Goal: Task Accomplishment & Management: Manage account settings

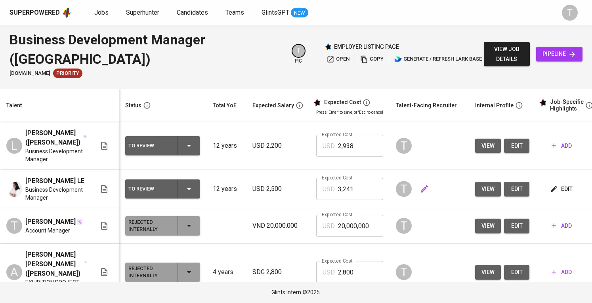
scroll to position [0, 92]
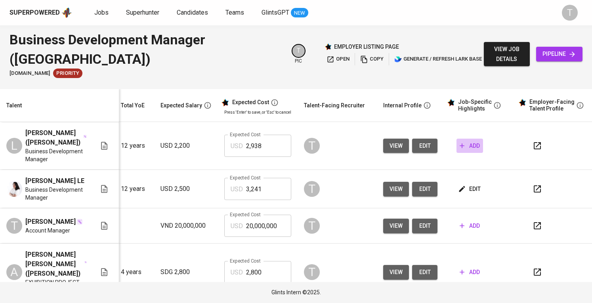
click at [467, 141] on span "add" at bounding box center [469, 146] width 20 height 10
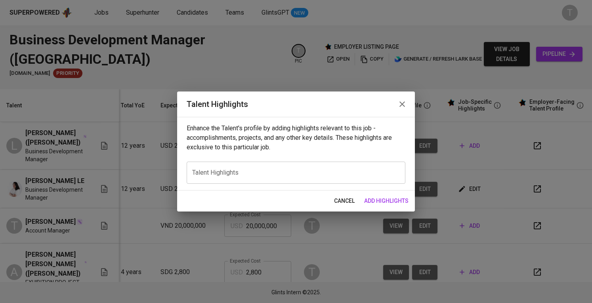
click at [216, 173] on textarea at bounding box center [296, 173] width 208 height 8
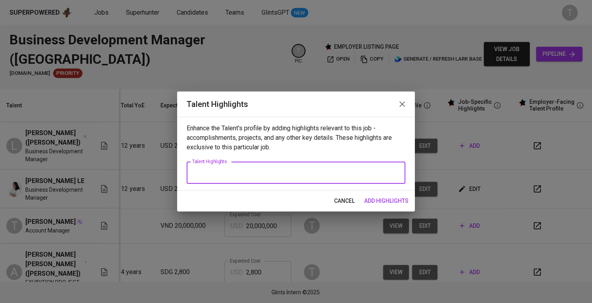
paste textarea "Over 10 years of experience in business development, partnerships, and loyalty …"
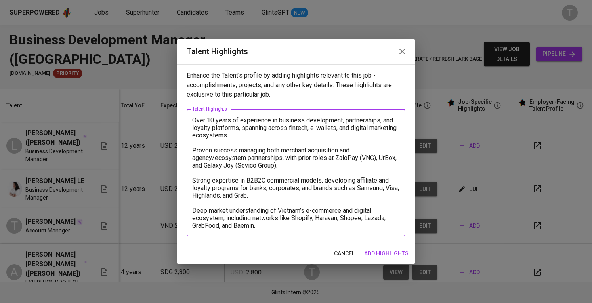
click at [192, 118] on textarea "Over 10 years of experience in business development, partnerships, and loyalty …" at bounding box center [296, 172] width 208 height 113
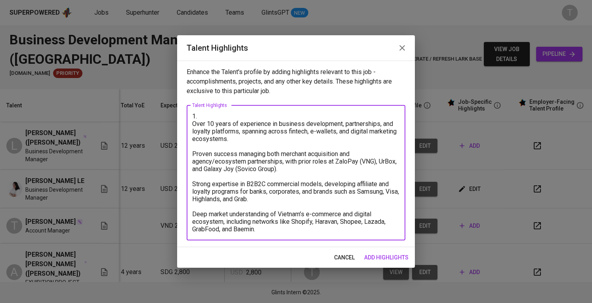
paste textarea "Summary of experience"
click at [195, 124] on textarea "1. Summary of experience - [PERSON_NAME] ([PERSON_NAME]) Over 10 years of exper…" at bounding box center [296, 172] width 208 height 120
click at [192, 152] on textarea "1. Summary of experience - [PERSON_NAME] ([PERSON_NAME]) - Over 10 years of exp…" at bounding box center [296, 172] width 208 height 120
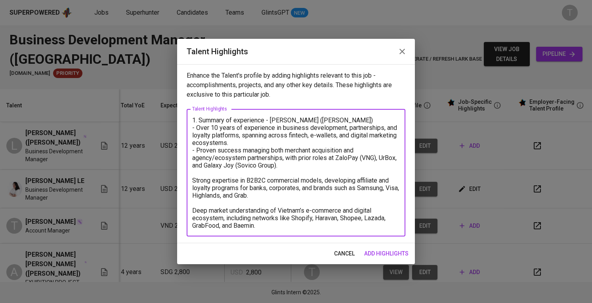
click at [194, 179] on textarea "1. Summary of experience - [PERSON_NAME] ([PERSON_NAME]) - Over 10 years of exp…" at bounding box center [296, 172] width 208 height 113
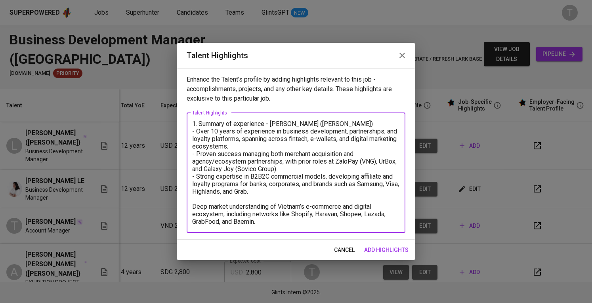
click at [192, 205] on textarea "1. Summary of experience - [PERSON_NAME] ([PERSON_NAME]) - Over 10 years of exp…" at bounding box center [296, 172] width 208 height 105
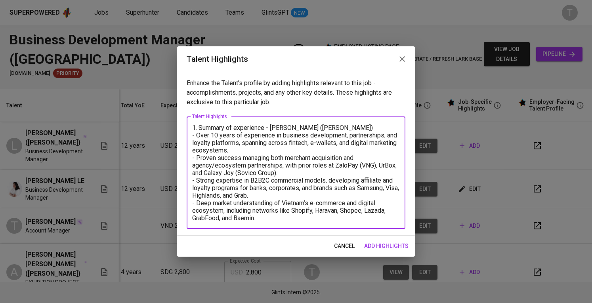
click at [286, 213] on textarea "1. Summary of experience - [PERSON_NAME] ([PERSON_NAME]) - Over 10 years of exp…" at bounding box center [296, 173] width 208 height 98
click at [272, 218] on textarea "1. Summary of experience - [PERSON_NAME] ([PERSON_NAME]) - Over 10 years of exp…" at bounding box center [296, 173] width 208 height 98
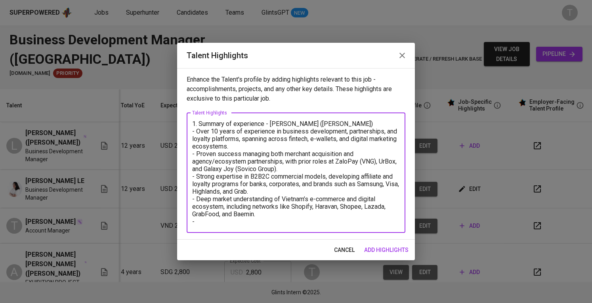
paste textarea "Highlighted potential for strategic partnerships with aviation and OTA sectors …"
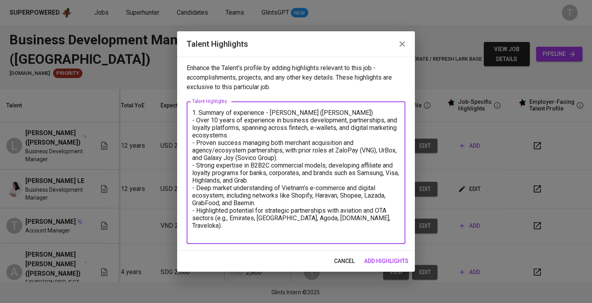
paste textarea "Motivation: Seeks a more strategic and partnership-oriented role, where she can…"
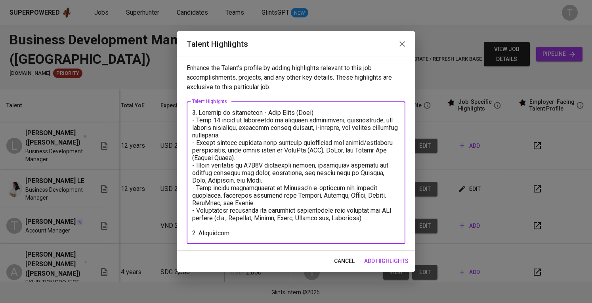
scroll to position [24, 0]
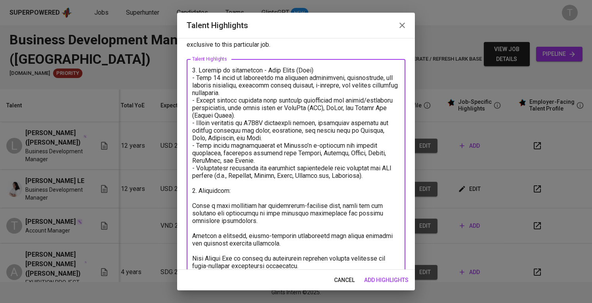
click at [192, 206] on textarea at bounding box center [296, 168] width 208 height 203
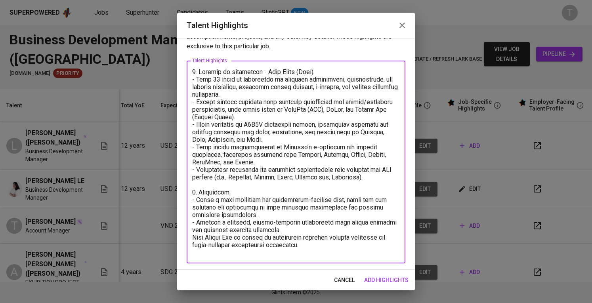
scroll to position [15, 0]
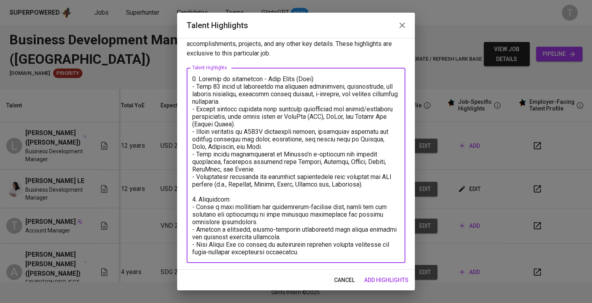
click at [324, 251] on textarea at bounding box center [296, 165] width 208 height 181
click at [290, 171] on textarea at bounding box center [296, 165] width 208 height 181
click at [389, 187] on textarea at bounding box center [296, 165] width 208 height 181
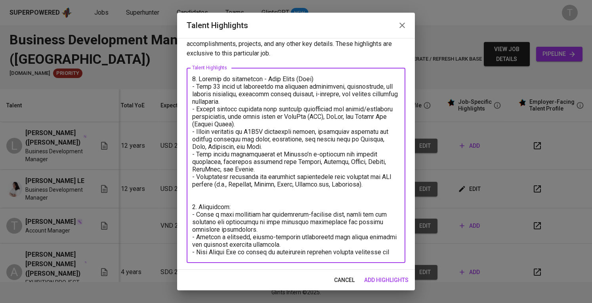
scroll to position [22, 0]
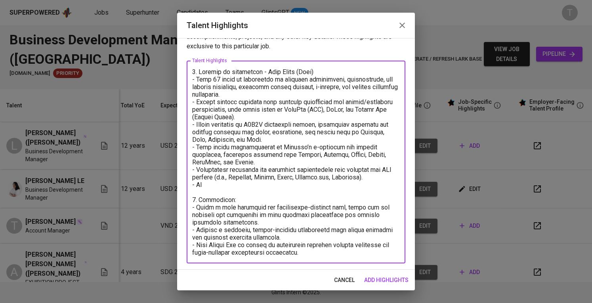
paste textarea "proactive, independent, and capable of managing both sales execution and partne…"
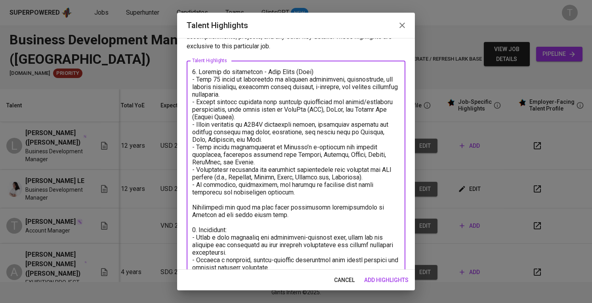
scroll to position [24, 0]
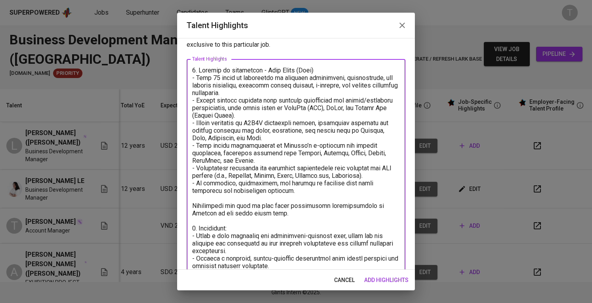
click at [371, 187] on textarea at bounding box center [296, 176] width 208 height 218
click at [374, 194] on textarea at bounding box center [296, 176] width 208 height 218
click at [375, 189] on textarea at bounding box center [296, 176] width 208 height 218
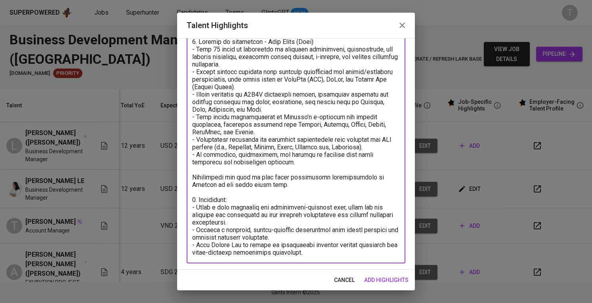
scroll to position [52, 0]
click at [316, 247] on textarea at bounding box center [296, 147] width 208 height 218
click at [318, 248] on textarea at bounding box center [296, 147] width 208 height 218
click at [318, 228] on textarea at bounding box center [296, 147] width 208 height 218
click at [318, 234] on textarea at bounding box center [296, 147] width 208 height 218
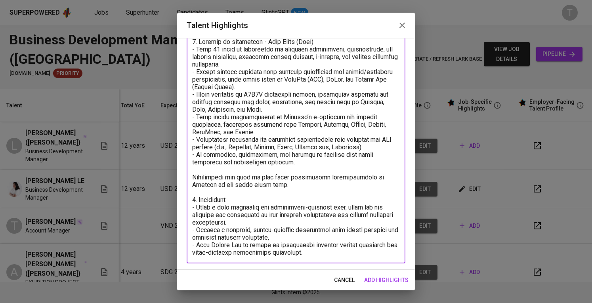
paste textarea "; prefers to spend 3–4 days per week meeting clients and the rest handling inte…"
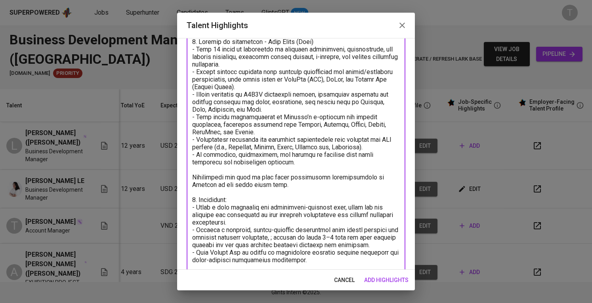
click at [288, 236] on textarea at bounding box center [296, 151] width 208 height 226
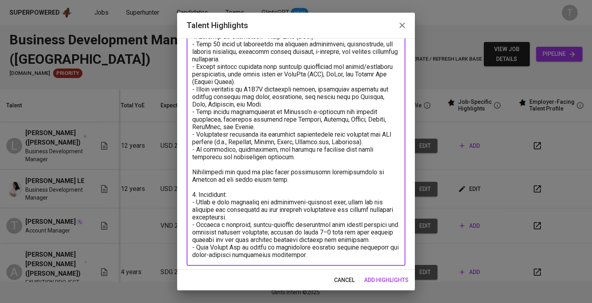
scroll to position [60, 0]
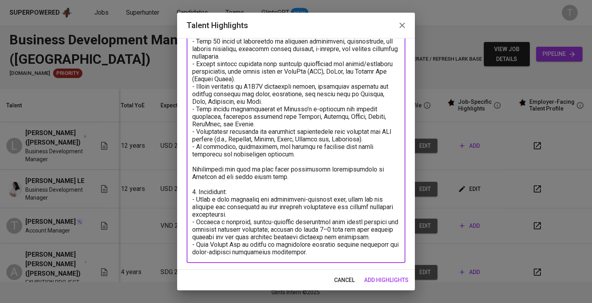
click at [385, 231] on textarea at bounding box center [296, 143] width 208 height 226
click at [389, 235] on textarea at bounding box center [296, 143] width 208 height 226
click at [384, 236] on textarea at bounding box center [296, 143] width 208 height 226
click at [353, 228] on textarea at bounding box center [296, 143] width 208 height 226
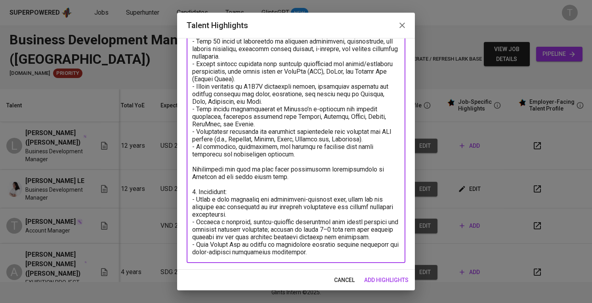
click at [358, 194] on textarea at bounding box center [296, 143] width 208 height 226
click at [360, 256] on div "x Talent Highlights" at bounding box center [296, 143] width 219 height 240
click at [363, 248] on textarea "To enrich screen reader interactions, please activate Accessibility in Grammarl…" at bounding box center [296, 143] width 208 height 226
click at [361, 251] on textarea "To enrich screen reader interactions, please activate Accessibility in Grammarl…" at bounding box center [296, 143] width 208 height 226
click at [360, 258] on div "x Talent Highlights" at bounding box center [296, 143] width 219 height 240
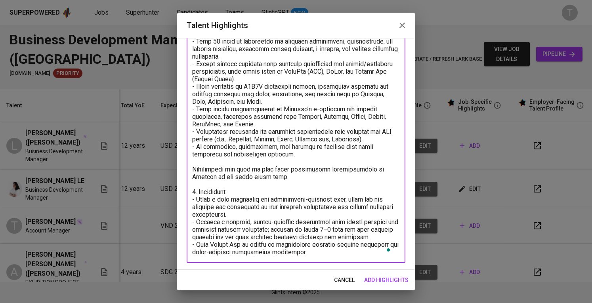
click at [360, 252] on textarea "To enrich screen reader interactions, please activate Accessibility in Grammarl…" at bounding box center [296, 143] width 208 height 226
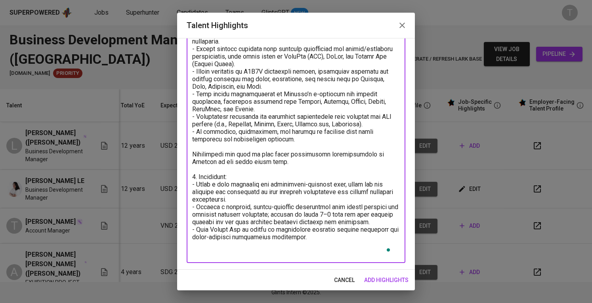
scroll to position [81, 0]
click at [208, 221] on textarea "To enrich screen reader interactions, please activate Accessibility in Grammarl…" at bounding box center [296, 135] width 208 height 241
click at [300, 225] on textarea "To enrich screen reader interactions, please activate Accessibility in Grammarl…" at bounding box center [296, 135] width 208 height 241
click at [296, 242] on textarea "To enrich screen reader interactions, please activate Accessibility in Grammarl…" at bounding box center [296, 135] width 208 height 241
click at [296, 246] on textarea "To enrich screen reader interactions, please activate Accessibility in Grammarl…" at bounding box center [296, 135] width 208 height 241
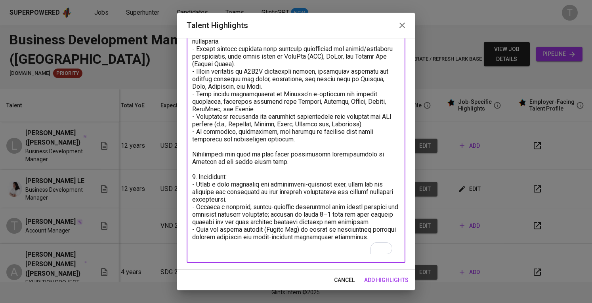
paste textarea "3. Full of CV:"
paste textarea "[URL][DOMAIN_NAME]"
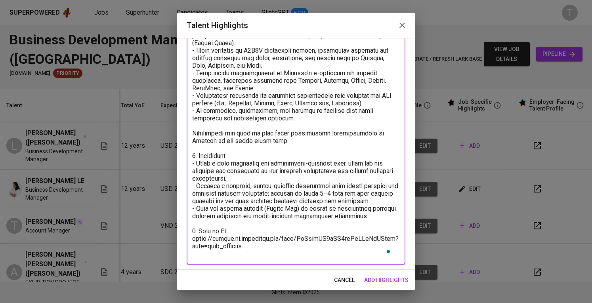
scroll to position [97, 0]
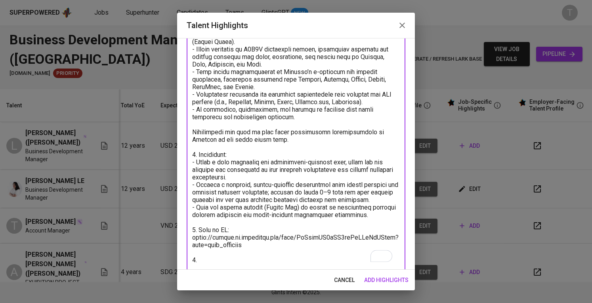
paste textarea "Expected salary: Total Monthly Fee: 3241USD - Basic Salary: 2500 USD - Social I…"
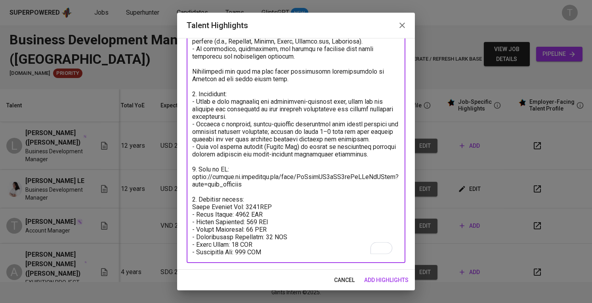
scroll to position [164, 0]
click at [249, 200] on textarea "To enrich screen reader interactions, please activate Accessibility in Grammarl…" at bounding box center [296, 94] width 208 height 324
click at [238, 211] on textarea "To enrich screen reader interactions, please activate Accessibility in Grammarl…" at bounding box center [296, 94] width 208 height 324
click at [275, 232] on textarea "To enrich screen reader interactions, please activate Accessibility in Grammarl…" at bounding box center [296, 94] width 208 height 324
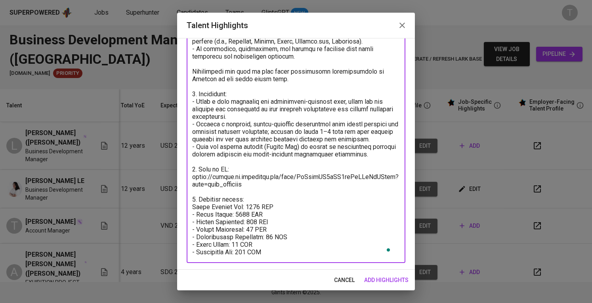
type textarea "9. Loremip do sitametcon - Adip Elits (Doei) - Temp 07 incid ut laboreetdo ma a…"
click at [395, 275] on span "add highlights" at bounding box center [386, 280] width 44 height 10
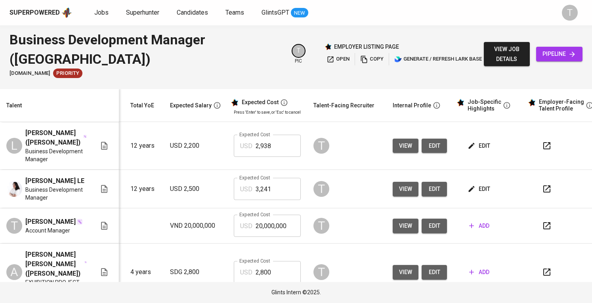
scroll to position [0, 92]
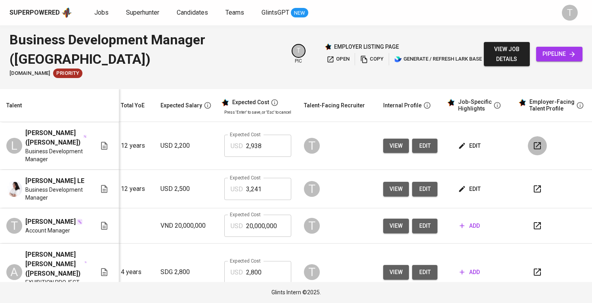
click at [535, 141] on icon "button" at bounding box center [537, 146] width 10 height 10
click at [480, 140] on button "edit" at bounding box center [469, 146] width 27 height 15
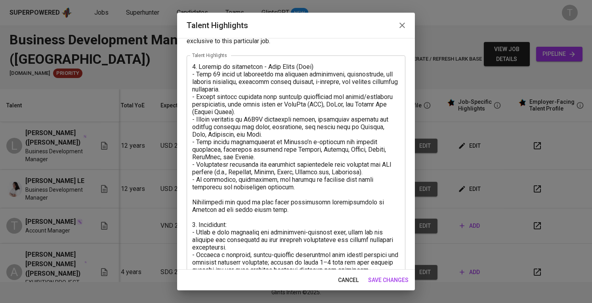
scroll to position [40, 0]
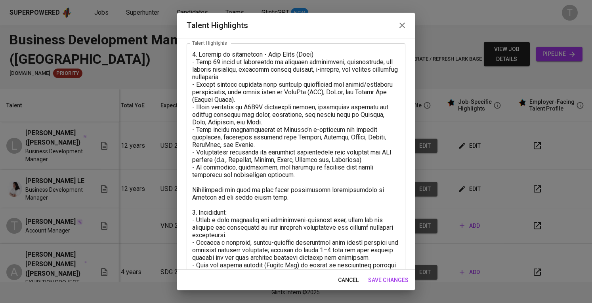
click at [194, 190] on textarea at bounding box center [296, 213] width 208 height 324
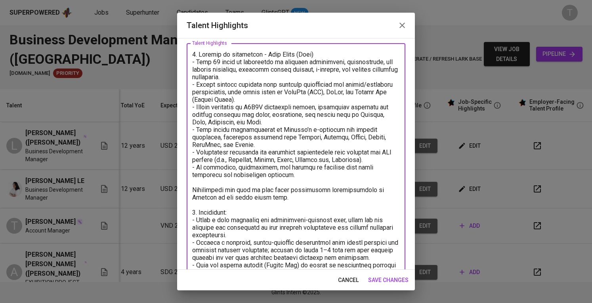
drag, startPoint x: 293, startPoint y: 197, endPoint x: 184, endPoint y: 188, distance: 109.7
click at [184, 188] on div "Enhance the Talent's profile by adding highlights relevant to this job - accomp…" at bounding box center [296, 154] width 238 height 232
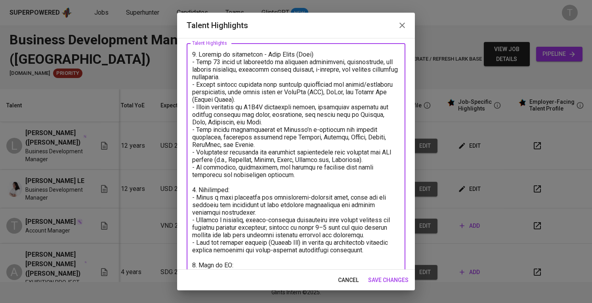
type textarea "5. Loremip do sitametcon - Adip Elits (Doei) - Temp 53 incid ut laboreetdo ma a…"
click at [388, 275] on span "save changes" at bounding box center [388, 280] width 40 height 10
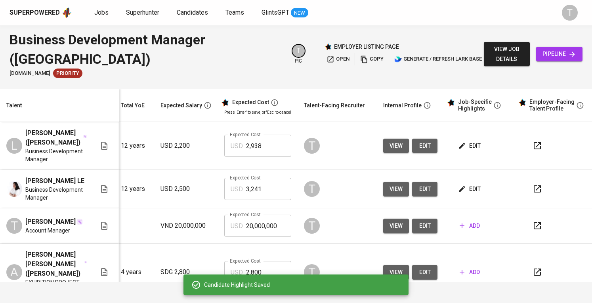
click at [45, 11] on div "Superpowered" at bounding box center [35, 12] width 50 height 9
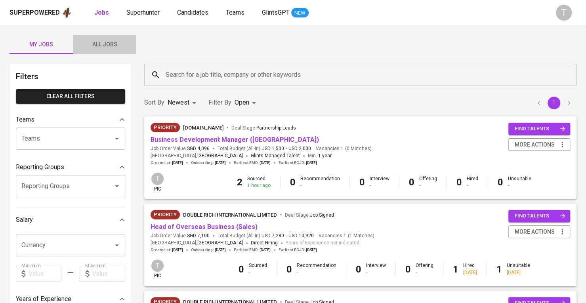
click at [116, 44] on span "All Jobs" at bounding box center [105, 45] width 54 height 10
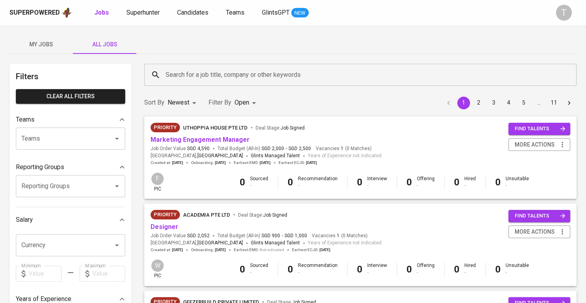
click at [106, 130] on div "Teams" at bounding box center [70, 139] width 109 height 22
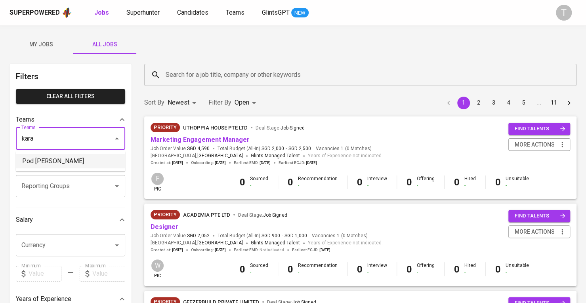
click at [89, 160] on li "Pod [PERSON_NAME]" at bounding box center [70, 161] width 109 height 14
type input "kara"
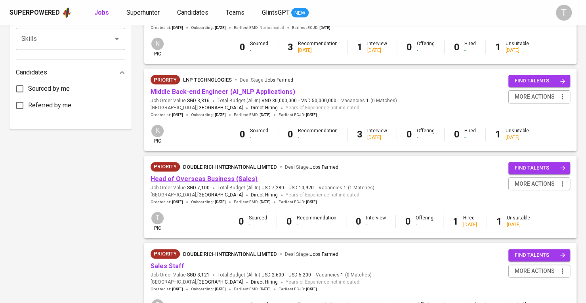
scroll to position [554, 0]
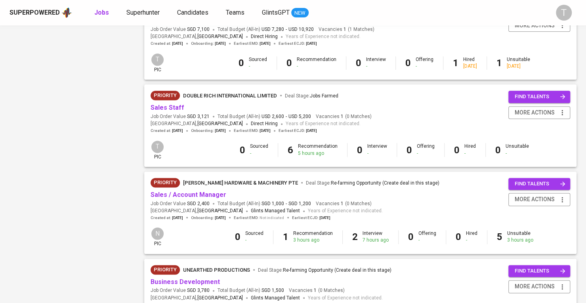
click at [200, 190] on span "Sales / Account Manager" at bounding box center [188, 194] width 76 height 9
click at [170, 193] on link "Sales / Account Manager" at bounding box center [188, 195] width 76 height 8
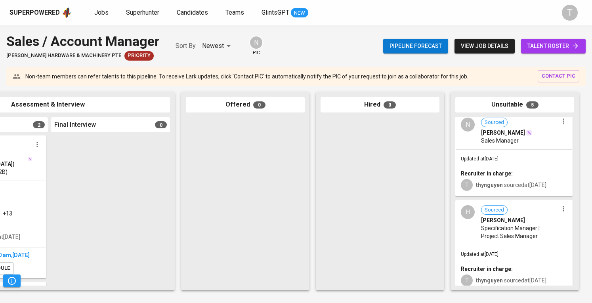
scroll to position [93, 0]
click at [523, 157] on div "Updated at [DATE] Recruiter in charge: T thynguyen sourced at [DATE]" at bounding box center [514, 172] width 116 height 46
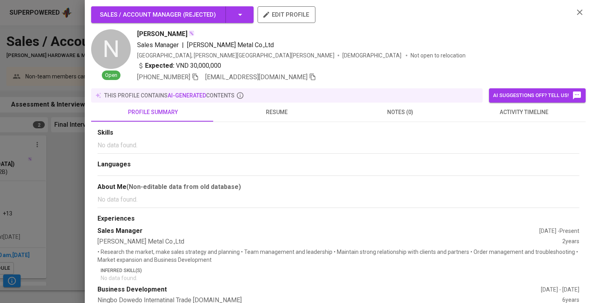
click at [309, 78] on icon "button" at bounding box center [312, 76] width 7 height 7
click at [492, 173] on div "Skills No data found. Languages About Me (Non-editable data from old database) …" at bounding box center [338, 281] width 482 height 306
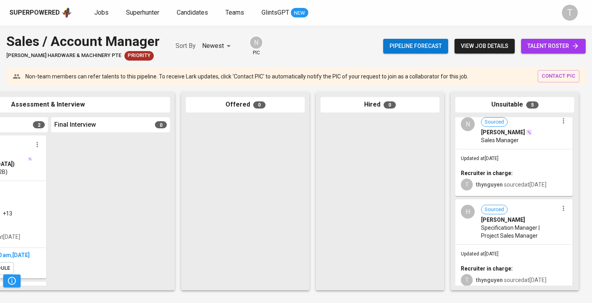
click at [514, 229] on span "Specification Manager | Project Sales Manager" at bounding box center [519, 232] width 77 height 16
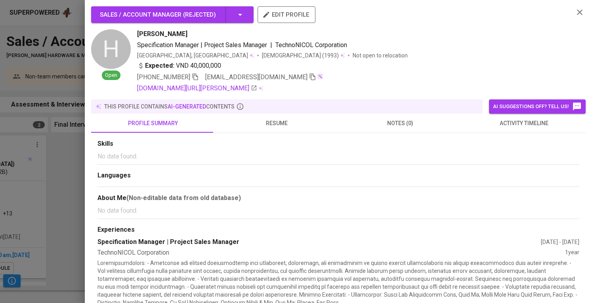
click at [309, 76] on icon "button" at bounding box center [312, 76] width 7 height 7
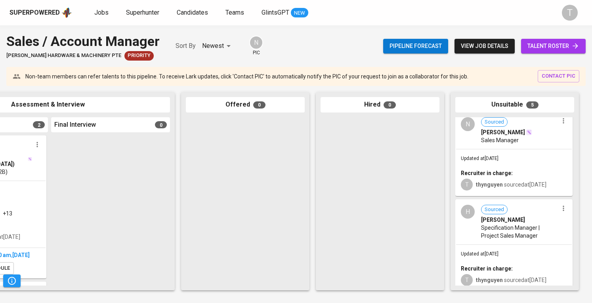
scroll to position [251, 0]
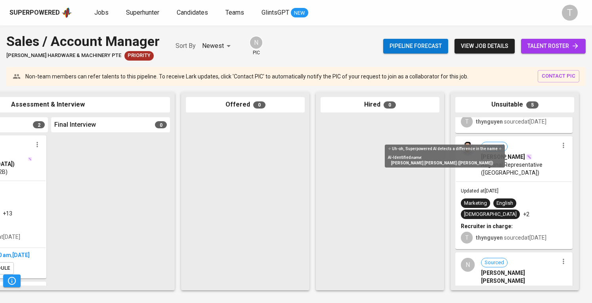
click at [504, 167] on div "✧ Uh-oh, Superpowered AI detects a difference in the name ✧ AI-Identified name …" at bounding box center [444, 156] width 131 height 23
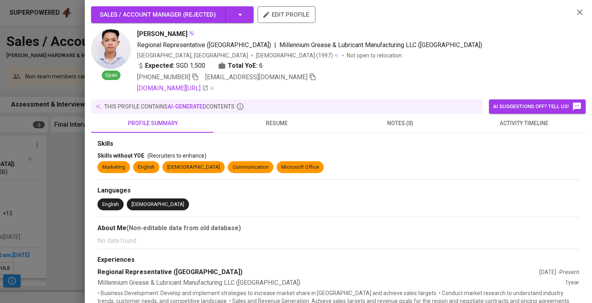
click at [268, 76] on span "[EMAIL_ADDRESS][DOMAIN_NAME]" at bounding box center [256, 77] width 102 height 8
click at [309, 76] on icon "button" at bounding box center [312, 76] width 7 height 7
drag, startPoint x: 78, startPoint y: 176, endPoint x: 92, endPoint y: 144, distance: 34.8
click at [79, 176] on div at bounding box center [296, 151] width 592 height 303
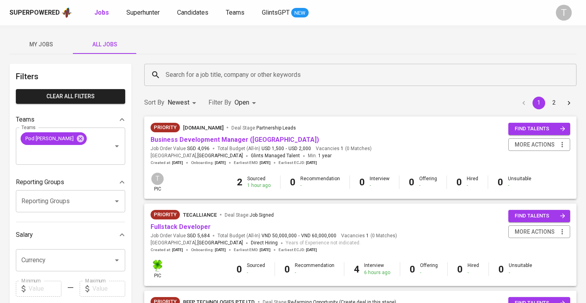
scroll to position [554, 0]
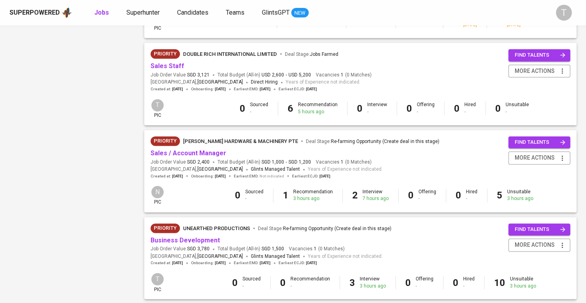
scroll to position [515, 0]
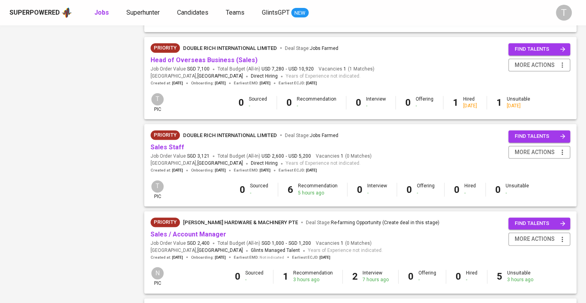
click at [2, 156] on div "My Jobs All Jobs Filters Clear All filters Teams Teams Pod Kara Teams Reporting…" at bounding box center [293, 4] width 586 height 989
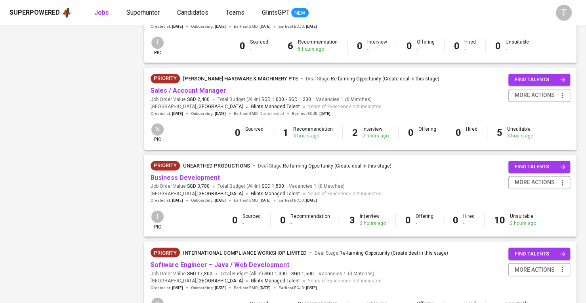
scroll to position [732, 0]
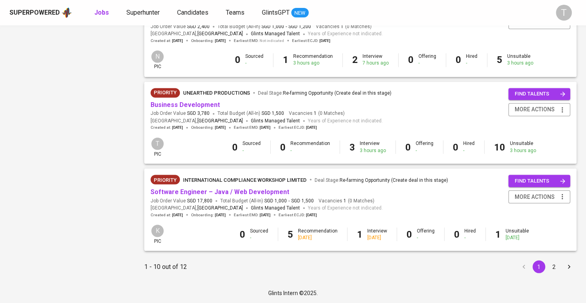
click at [548, 266] on li "2" at bounding box center [553, 266] width 15 height 13
click at [552, 264] on button "2" at bounding box center [553, 266] width 13 height 13
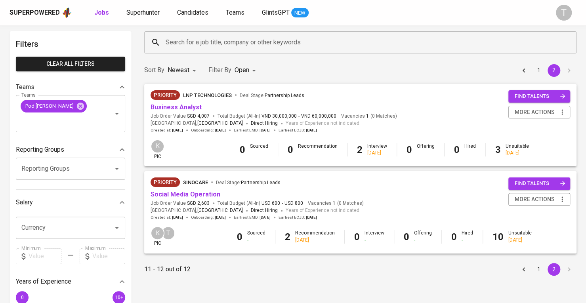
scroll to position [158, 0]
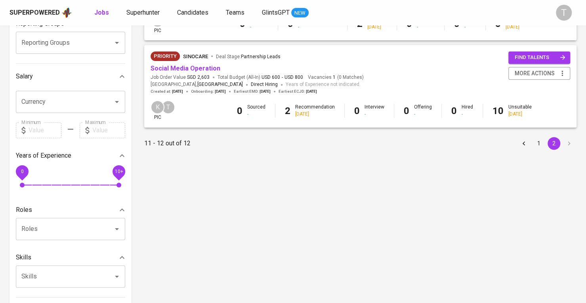
click at [200, 72] on span "Social Media Operation" at bounding box center [185, 68] width 70 height 9
click at [199, 65] on link "Social Media Operation" at bounding box center [185, 69] width 70 height 8
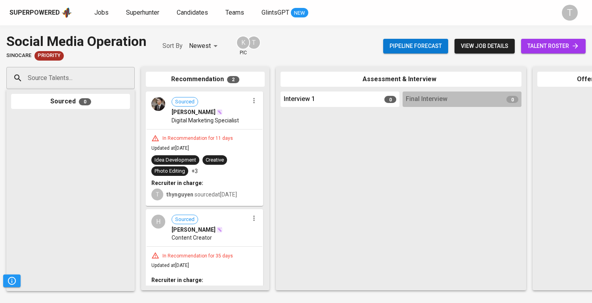
click at [199, 131] on div "In Recommendation for 11 days Updated at Oct 02, 2025 Idea Development Creative…" at bounding box center [205, 168] width 116 height 76
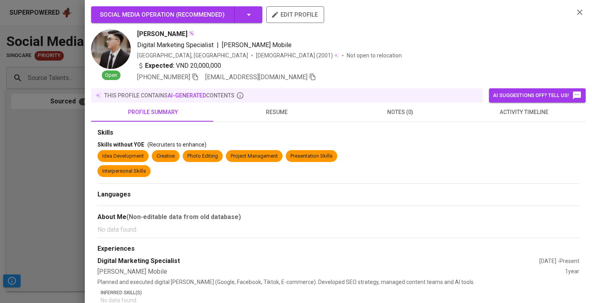
click at [309, 76] on icon "button" at bounding box center [312, 76] width 7 height 7
click at [88, 128] on div "Social Media Operation ( Recommended ) edit profile Open Tuan Duong Digital Mar…" at bounding box center [338, 151] width 507 height 303
click at [72, 140] on div at bounding box center [296, 151] width 592 height 303
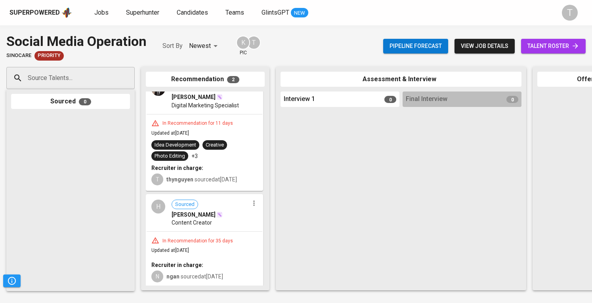
scroll to position [23, 0]
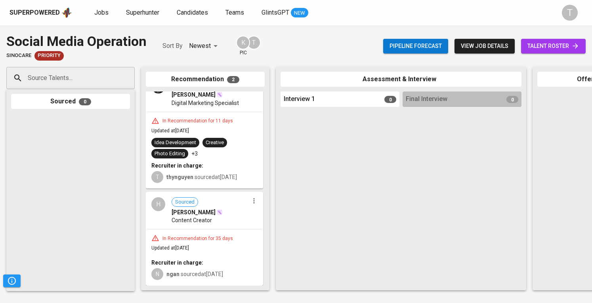
click at [195, 235] on div "In Recommendation for 35 days" at bounding box center [197, 238] width 77 height 7
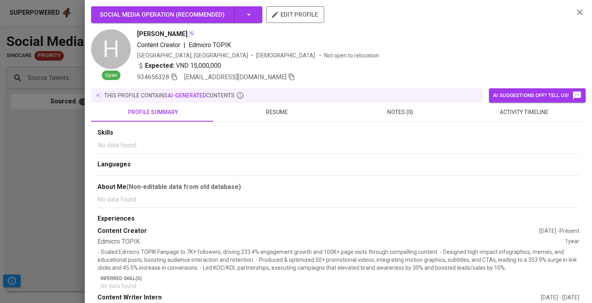
click at [46, 173] on div at bounding box center [296, 151] width 592 height 303
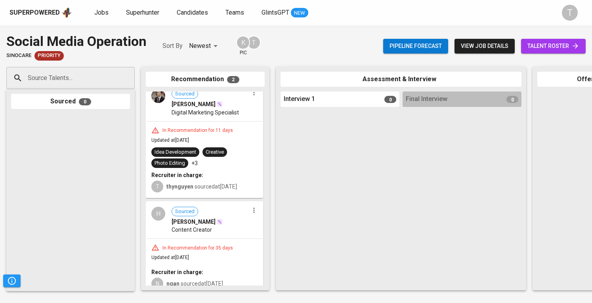
scroll to position [0, 0]
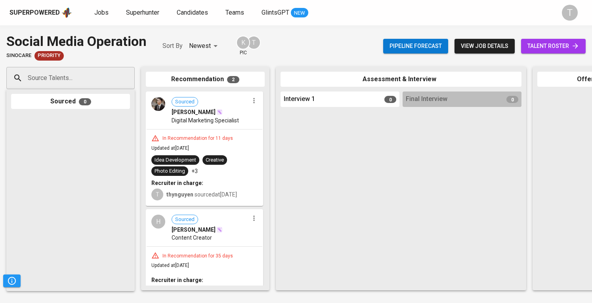
click at [382, 226] on div at bounding box center [339, 197] width 119 height 175
click at [100, 13] on span "Jobs" at bounding box center [101, 13] width 14 height 8
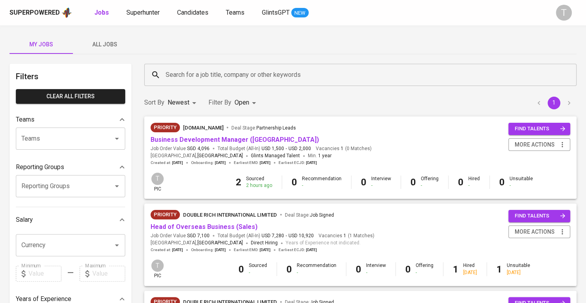
click at [118, 52] on button "All Jobs" at bounding box center [104, 44] width 63 height 19
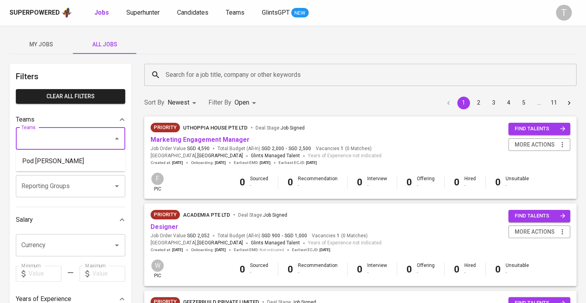
click at [97, 141] on input "Teams" at bounding box center [59, 138] width 80 height 15
click at [93, 152] on ul "Pod [PERSON_NAME]" at bounding box center [70, 161] width 109 height 21
click at [92, 157] on li "Pod [PERSON_NAME]" at bounding box center [70, 161] width 109 height 14
type input "k"
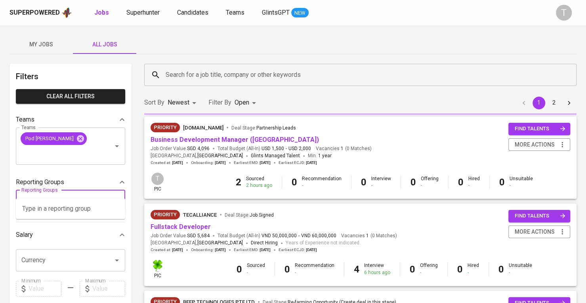
click at [80, 194] on div "Reporting Groups" at bounding box center [70, 201] width 109 height 22
click at [219, 45] on div "My Jobs All Jobs" at bounding box center [293, 44] width 567 height 19
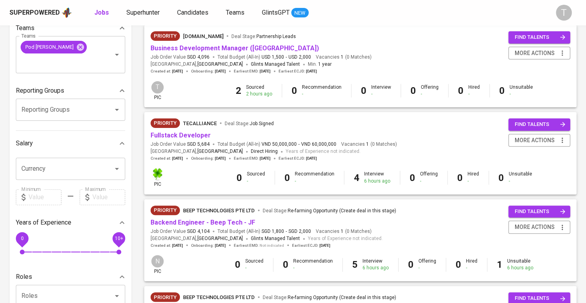
scroll to position [79, 0]
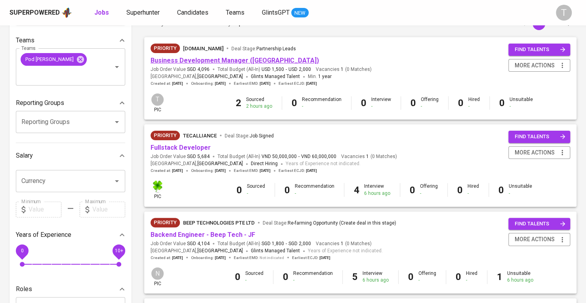
click at [219, 60] on link "Business Development Manager ([GEOGRAPHIC_DATA])" at bounding box center [234, 61] width 168 height 8
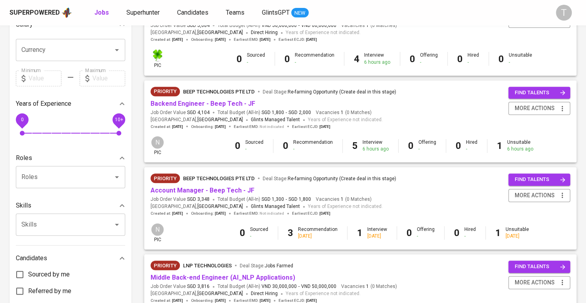
scroll to position [198, 0]
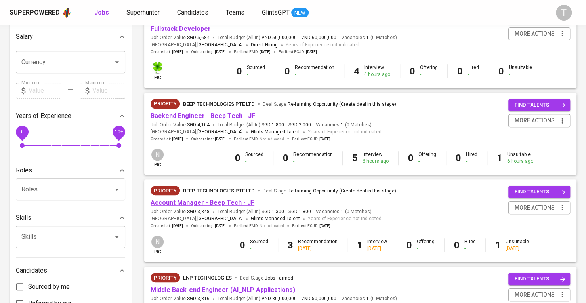
click at [221, 201] on link "Account Manager - Beep Tech - JF" at bounding box center [202, 203] width 104 height 8
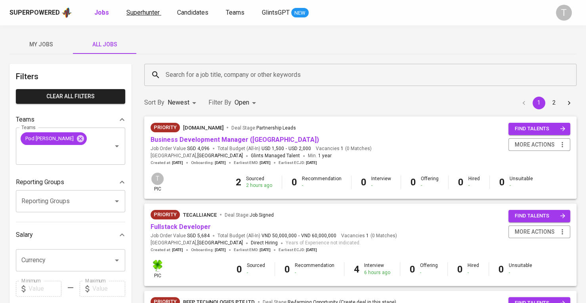
click at [141, 13] on span "Superhunter" at bounding box center [142, 13] width 33 height 8
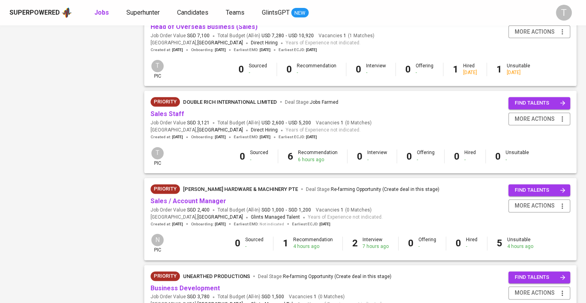
scroll to position [673, 0]
